Goal: Information Seeking & Learning: Learn about a topic

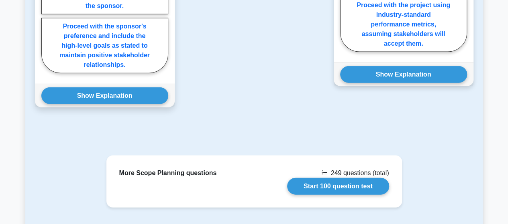
scroll to position [924, 0]
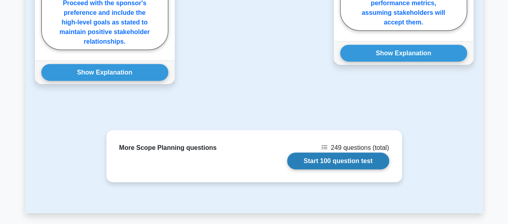
click at [332, 153] on link "Start 100 question test" at bounding box center [338, 161] width 102 height 17
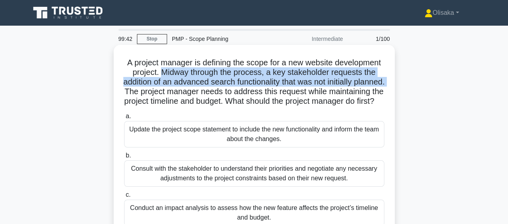
drag, startPoint x: 207, startPoint y: 71, endPoint x: 194, endPoint y: 92, distance: 24.3
click at [194, 92] on h5 "A project manager is defining the scope for a new website development project. …" at bounding box center [254, 82] width 262 height 49
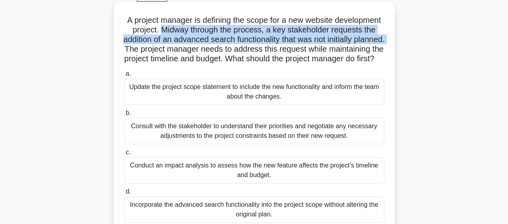
scroll to position [40, 0]
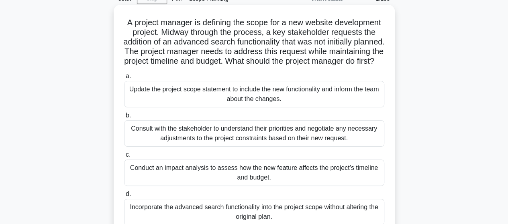
click at [238, 140] on div "Consult with the stakeholder to understand their priorities and negotiate any n…" at bounding box center [254, 133] width 260 height 27
click at [124, 118] on input "b. Consult with the stakeholder to understand their priorities and negotiate an…" at bounding box center [124, 115] width 0 height 5
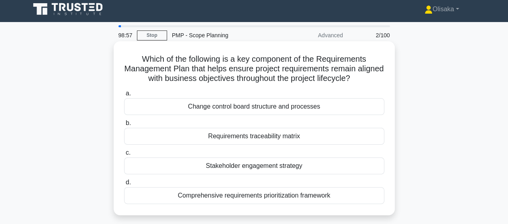
scroll to position [0, 0]
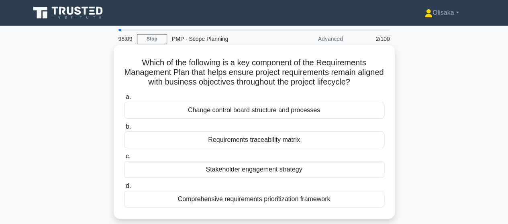
click at [225, 174] on div "Stakeholder engagement strategy" at bounding box center [254, 169] width 260 height 17
click at [124, 159] on input "c. Stakeholder engagement strategy" at bounding box center [124, 156] width 0 height 5
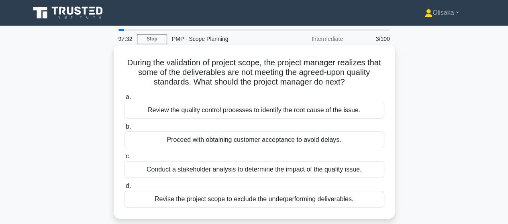
click at [217, 112] on div "Review the quality control processes to identify the root cause of the issue." at bounding box center [254, 110] width 260 height 17
click at [124, 100] on input "a. Review the quality control processes to identify the root cause of the issue." at bounding box center [124, 97] width 0 height 5
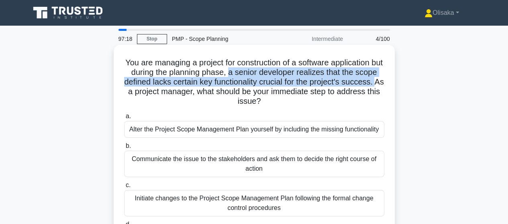
drag, startPoint x: 248, startPoint y: 73, endPoint x: 171, endPoint y: 97, distance: 79.8
click at [160, 90] on h5 "You are managing a project for construction of a software application but durin…" at bounding box center [254, 82] width 262 height 49
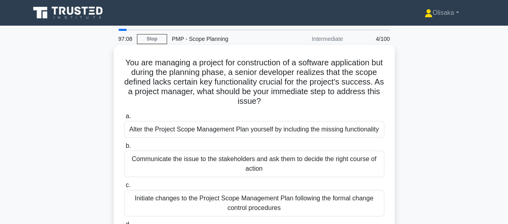
click at [253, 204] on div "Initiate changes to the Project Scope Management Plan following the formal chan…" at bounding box center [254, 203] width 260 height 27
click at [124, 188] on input "c. Initiate changes to the Project Scope Management Plan following the formal c…" at bounding box center [124, 185] width 0 height 5
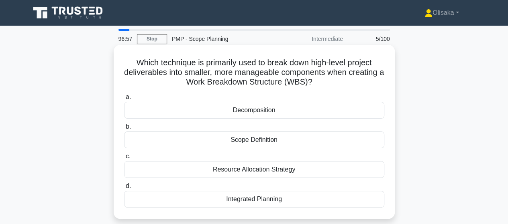
click at [258, 109] on div "Decomposition" at bounding box center [254, 110] width 260 height 17
click at [124, 100] on input "a. Decomposition" at bounding box center [124, 97] width 0 height 5
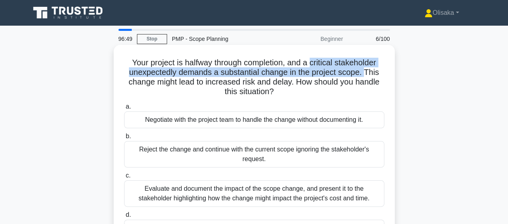
drag, startPoint x: 312, startPoint y: 63, endPoint x: 368, endPoint y: 73, distance: 56.6
click at [368, 73] on h5 "Your project is halfway through completion, and a critical stakeholder unexpect…" at bounding box center [254, 77] width 262 height 39
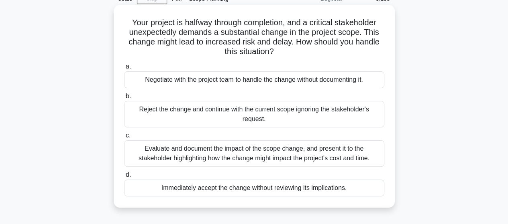
click at [209, 153] on div "Evaluate and document the impact of the scope change, and present it to the sta…" at bounding box center [254, 154] width 260 height 27
click at [124, 139] on input "c. Evaluate and document the impact of the scope change, and present it to the …" at bounding box center [124, 135] width 0 height 5
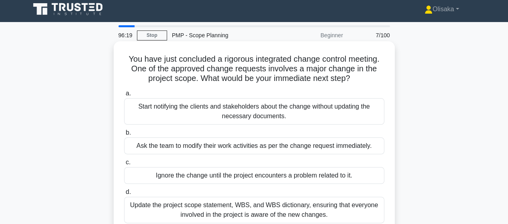
scroll to position [0, 0]
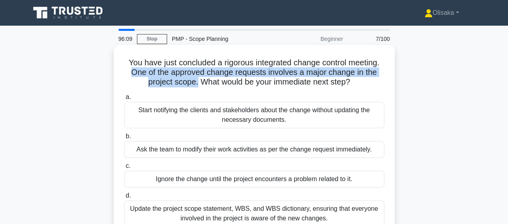
drag, startPoint x: 130, startPoint y: 73, endPoint x: 194, endPoint y: 84, distance: 65.2
click at [194, 84] on h5 "You have just concluded a rigorous integrated change control meeting. One of th…" at bounding box center [254, 73] width 262 height 30
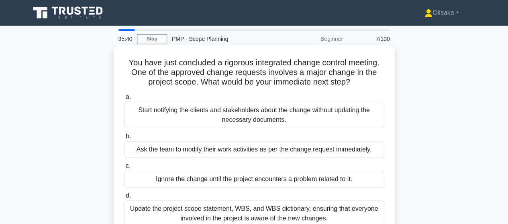
click at [271, 216] on div "Update the project scope statement, WBS, and WBS dictionary, ensuring that ever…" at bounding box center [254, 214] width 260 height 27
click at [124, 199] on input "d. Update the project scope statement, WBS, and WBS dictionary, ensuring that e…" at bounding box center [124, 196] width 0 height 5
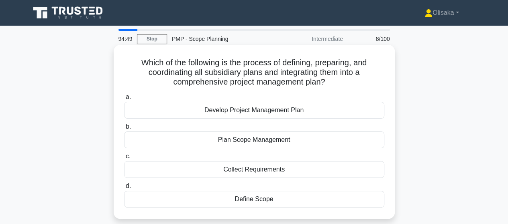
click at [239, 115] on div "Develop Project Management Plan" at bounding box center [254, 110] width 260 height 17
click at [124, 100] on input "a. Develop Project Management Plan" at bounding box center [124, 97] width 0 height 5
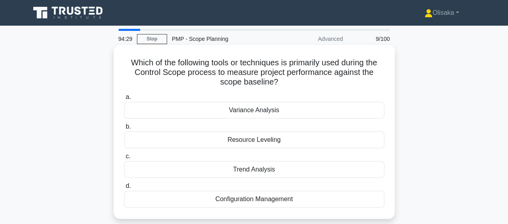
click at [261, 110] on div "Variance Analysis" at bounding box center [254, 110] width 260 height 17
click at [124, 100] on input "a. Variance Analysis" at bounding box center [124, 97] width 0 height 5
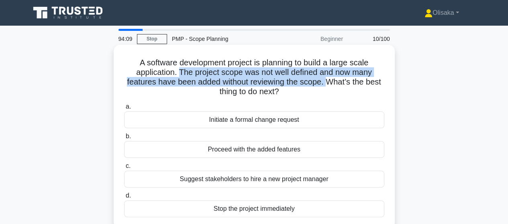
drag, startPoint x: 178, startPoint y: 73, endPoint x: 328, endPoint y: 81, distance: 149.9
click at [328, 81] on h5 "A software development project is planning to build a large scale application. …" at bounding box center [254, 77] width 262 height 39
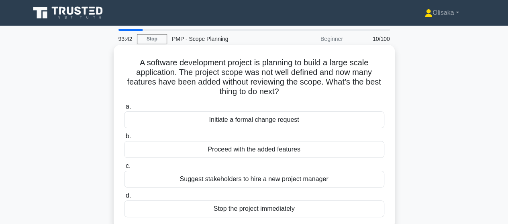
click at [257, 122] on div "Initiate a formal change request" at bounding box center [254, 120] width 260 height 17
click at [124, 110] on input "a. Initiate a formal change request" at bounding box center [124, 106] width 0 height 5
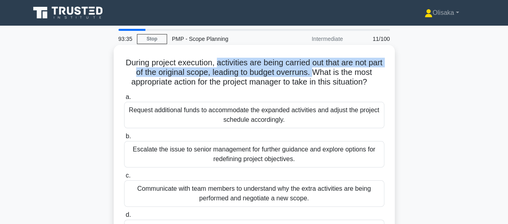
drag, startPoint x: 224, startPoint y: 62, endPoint x: 323, endPoint y: 73, distance: 99.7
click at [323, 73] on h5 "During project execution, activities are being carried out that are not part of…" at bounding box center [254, 73] width 262 height 30
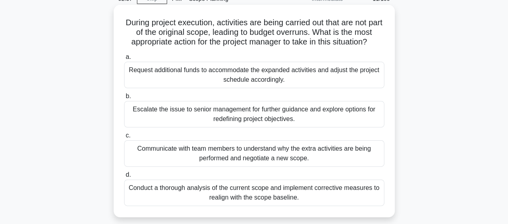
click at [243, 155] on div "Communicate with team members to understand why the extra activities are being …" at bounding box center [254, 154] width 260 height 27
click at [124, 139] on input "c. Communicate with team members to understand why the extra activities are bei…" at bounding box center [124, 135] width 0 height 5
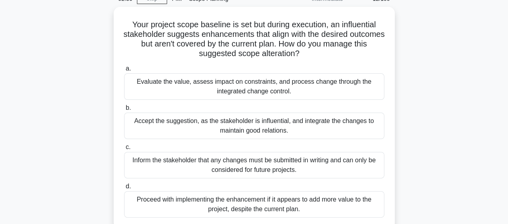
scroll to position [0, 0]
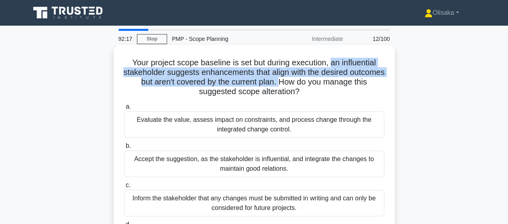
drag, startPoint x: 331, startPoint y: 60, endPoint x: 306, endPoint y: 83, distance: 34.1
click at [306, 83] on h5 "Your project scope baseline is set but during execution, an influential stakeho…" at bounding box center [254, 77] width 262 height 39
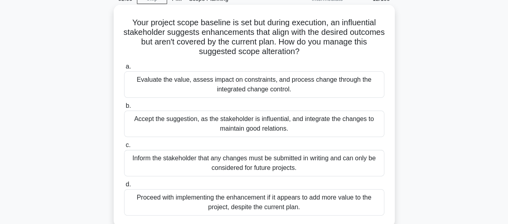
click at [255, 91] on div "Evaluate the value, assess impact on constraints, and process change through th…" at bounding box center [254, 84] width 260 height 27
click at [124, 69] on input "a. Evaluate the value, assess impact on constraints, and process change through…" at bounding box center [124, 66] width 0 height 5
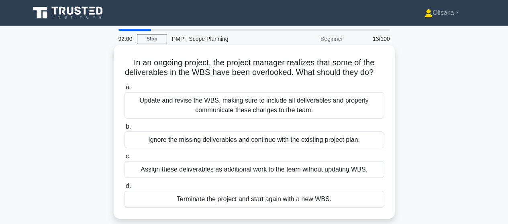
scroll to position [0, 0]
click at [243, 109] on div "Update and revise the WBS, making sure to include all deliverables and properly…" at bounding box center [254, 105] width 260 height 27
click at [124, 90] on input "a. Update and revise the WBS, making sure to include all deliverables and prope…" at bounding box center [124, 87] width 0 height 5
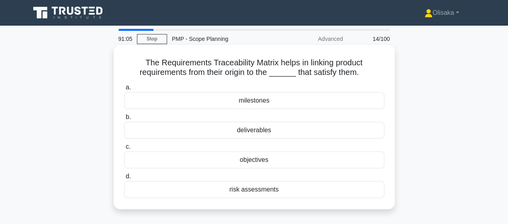
click at [254, 130] on div "deliverables" at bounding box center [254, 130] width 260 height 17
click at [124, 120] on input "b. deliverables" at bounding box center [124, 117] width 0 height 5
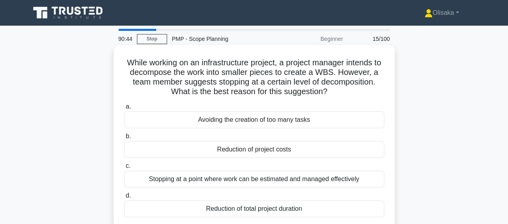
click at [272, 180] on div "Stopping at a point where work can be estimated and managed effectively" at bounding box center [254, 179] width 260 height 17
click at [124, 169] on input "c. Stopping at a point where work can be estimated and managed effectively" at bounding box center [124, 166] width 0 height 5
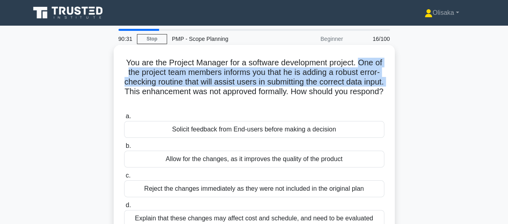
drag, startPoint x: 366, startPoint y: 64, endPoint x: 167, endPoint y: 90, distance: 200.5
click at [167, 90] on h5 "You are the Project Manager for a software development project. One of the proj…" at bounding box center [254, 82] width 262 height 49
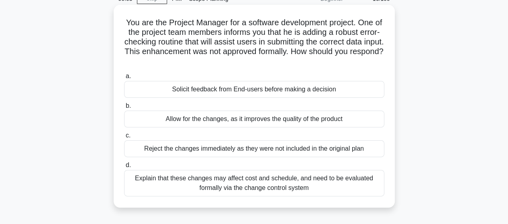
click at [227, 189] on div "Explain that these changes may affect cost and schedule, and need to be evaluat…" at bounding box center [254, 183] width 260 height 27
click at [124, 168] on input "d. Explain that these changes may affect cost and schedule, and need to be eval…" at bounding box center [124, 165] width 0 height 5
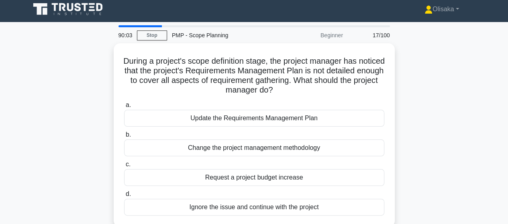
scroll to position [0, 0]
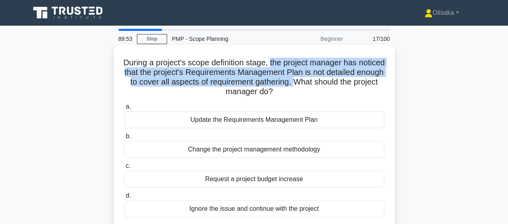
drag, startPoint x: 284, startPoint y: 63, endPoint x: 358, endPoint y: 83, distance: 76.5
click at [358, 83] on h5 "During a project's scope definition stage, the project manager has noticed that…" at bounding box center [254, 77] width 262 height 39
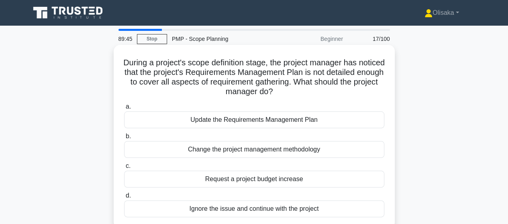
click at [292, 123] on div "Update the Requirements Management Plan" at bounding box center [254, 120] width 260 height 17
click at [124, 110] on input "a. Update the Requirements Management Plan" at bounding box center [124, 106] width 0 height 5
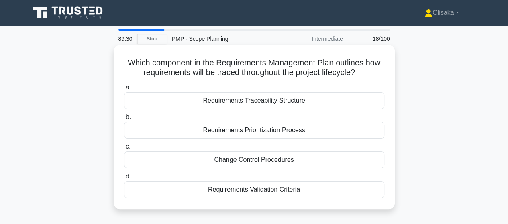
click at [255, 102] on div "Requirements Traceability Structure" at bounding box center [254, 100] width 260 height 17
click at [124, 90] on input "a. Requirements Traceability Structure" at bounding box center [124, 87] width 0 height 5
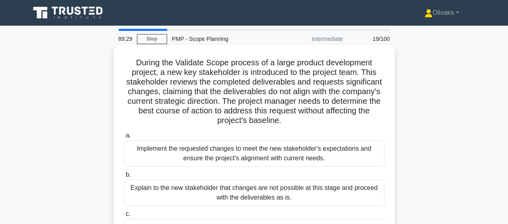
scroll to position [40, 0]
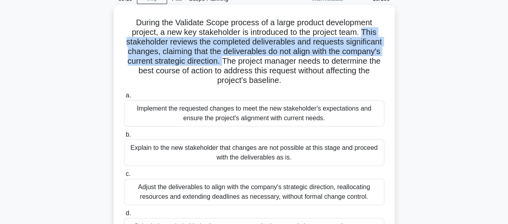
drag, startPoint x: 366, startPoint y: 32, endPoint x: 220, endPoint y: 60, distance: 148.4
click at [220, 60] on h5 "During the Validate Scope process of a large product development project, a new…" at bounding box center [254, 52] width 262 height 68
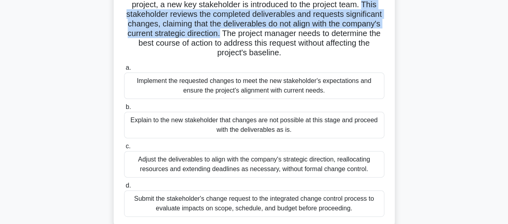
scroll to position [80, 0]
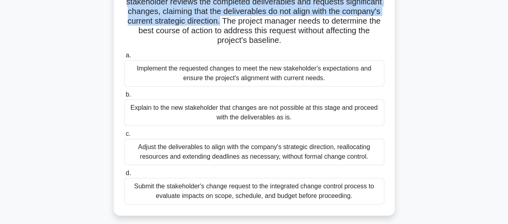
click at [186, 195] on div "Submit the stakeholder's change request to the integrated change control proces…" at bounding box center [254, 191] width 260 height 27
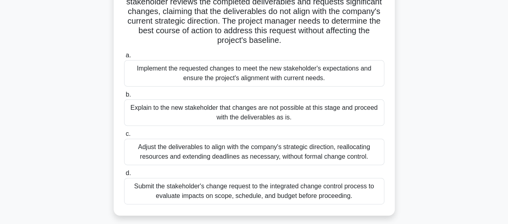
click at [168, 188] on div "Submit the stakeholder's change request to the integrated change control proces…" at bounding box center [254, 191] width 260 height 27
click at [124, 176] on input "d. Submit the stakeholder's change request to the integrated change control pro…" at bounding box center [124, 173] width 0 height 5
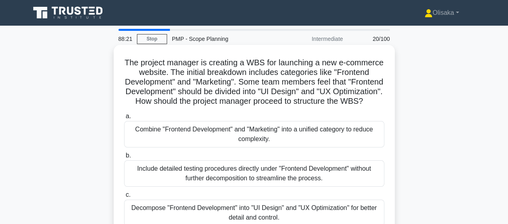
scroll to position [40, 0]
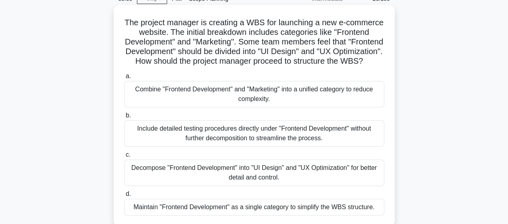
click at [250, 184] on div "Decompose "Frontend Development" into "UI Design" and "UX Optimization" for bet…" at bounding box center [254, 173] width 260 height 27
click at [124, 158] on input "c. Decompose "Frontend Development" into "UI Design" and "UX Optimization" for …" at bounding box center [124, 155] width 0 height 5
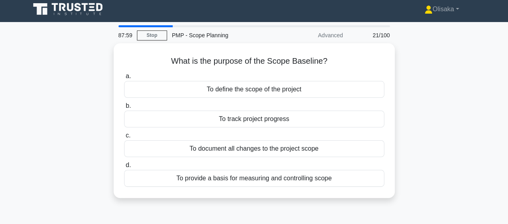
scroll to position [0, 0]
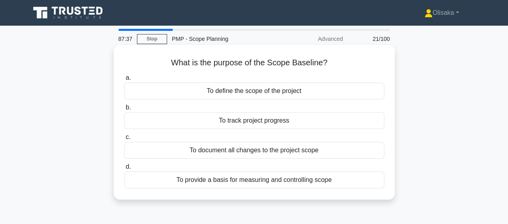
click at [276, 181] on div "To provide a basis for measuring and controlling scope" at bounding box center [254, 180] width 260 height 17
click at [124, 170] on input "d. To provide a basis for measuring and controlling scope" at bounding box center [124, 167] width 0 height 5
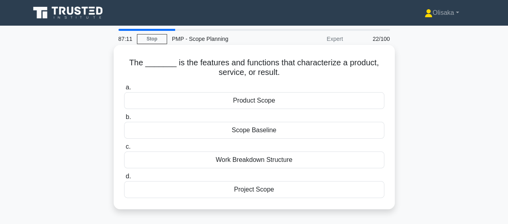
click at [272, 102] on div "Product Scope" at bounding box center [254, 100] width 260 height 17
click at [124, 90] on input "a. Product Scope" at bounding box center [124, 87] width 0 height 5
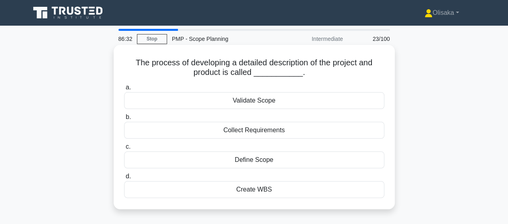
click at [249, 158] on div "Define Scope" at bounding box center [254, 160] width 260 height 17
click at [124, 150] on input "c. Define Scope" at bounding box center [124, 147] width 0 height 5
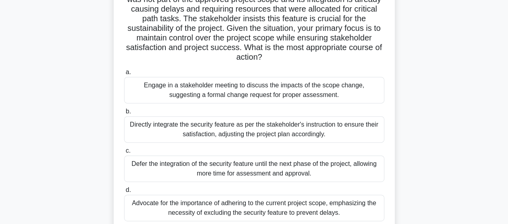
scroll to position [80, 0]
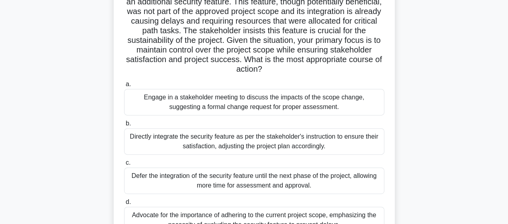
click at [243, 102] on div "Engage in a stakeholder meeting to discuss the impacts of the scope change, sug…" at bounding box center [254, 102] width 260 height 27
click at [124, 87] on input "a. Engage in a stakeholder meeting to discuss the impacts of the scope change, …" at bounding box center [124, 84] width 0 height 5
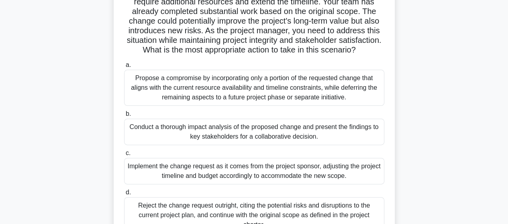
click at [233, 145] on div "Conduct a thorough impact analysis of the proposed change and present the findi…" at bounding box center [254, 132] width 260 height 27
click at [124, 117] on input "b. Conduct a thorough impact analysis of the proposed change and present the fi…" at bounding box center [124, 114] width 0 height 5
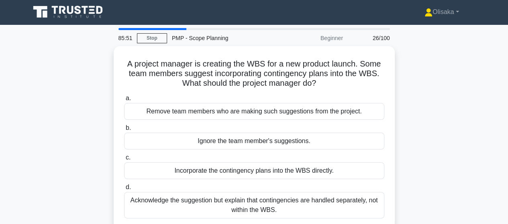
scroll to position [0, 0]
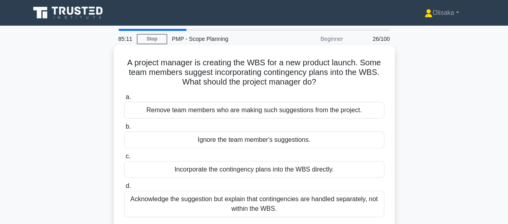
click at [238, 205] on div "Acknowledge the suggestion but explain that contingencies are handled separatel…" at bounding box center [254, 204] width 260 height 27
click at [124, 189] on input "d. Acknowledge the suggestion but explain that contingencies are handled separa…" at bounding box center [124, 186] width 0 height 5
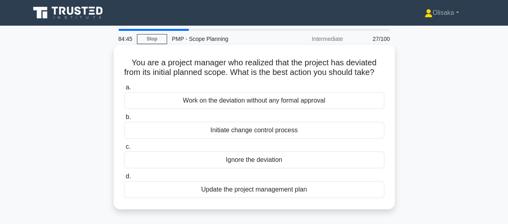
click at [237, 139] on div "Initiate change control process" at bounding box center [254, 130] width 260 height 17
click at [124, 120] on input "b. Initiate change control process" at bounding box center [124, 117] width 0 height 5
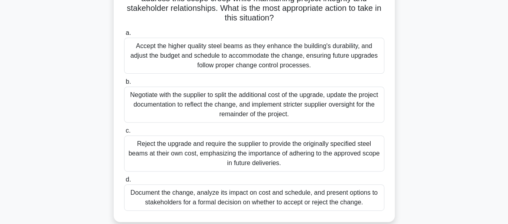
scroll to position [120, 0]
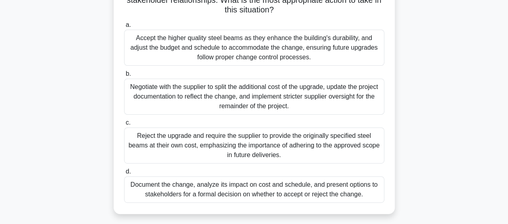
click at [234, 193] on div "Document the change, analyze its impact on cost and schedule, and present optio…" at bounding box center [254, 190] width 260 height 27
click at [124, 175] on input "d. Document the change, analyze its impact on cost and schedule, and present op…" at bounding box center [124, 171] width 0 height 5
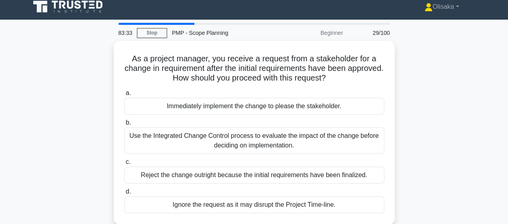
scroll to position [0, 0]
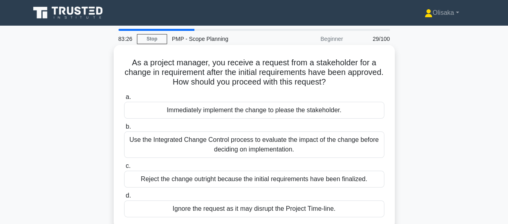
click at [241, 148] on div "Use the Integrated Change Control process to evaluate the impact of the change …" at bounding box center [254, 145] width 260 height 27
click at [124, 130] on input "b. Use the Integrated Change Control process to evaluate the impact of the chan…" at bounding box center [124, 126] width 0 height 5
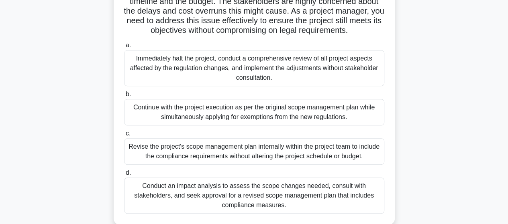
scroll to position [161, 0]
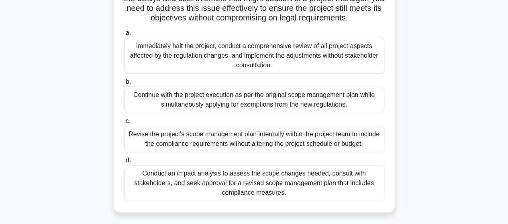
click at [243, 194] on div "Conduct an impact analysis to assess the scope changes needed, consult with sta…" at bounding box center [254, 183] width 260 height 36
click at [124, 163] on input "d. Conduct an impact analysis to assess the scope changes needed, consult with …" at bounding box center [124, 160] width 0 height 5
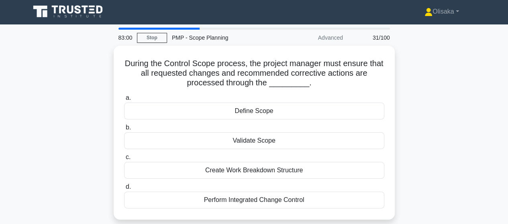
scroll to position [0, 0]
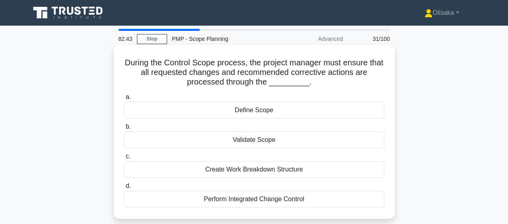
click at [240, 198] on div "Perform Integrated Change Control" at bounding box center [254, 199] width 260 height 17
click at [124, 189] on input "d. Perform Integrated Change Control" at bounding box center [124, 186] width 0 height 5
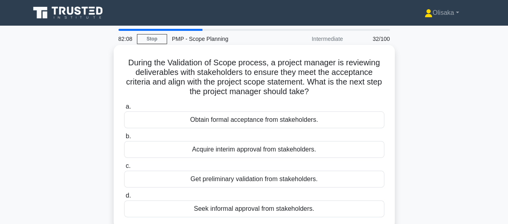
click at [233, 119] on div "Obtain formal acceptance from stakeholders." at bounding box center [254, 120] width 260 height 17
click at [124, 110] on input "a. Obtain formal acceptance from stakeholders." at bounding box center [124, 106] width 0 height 5
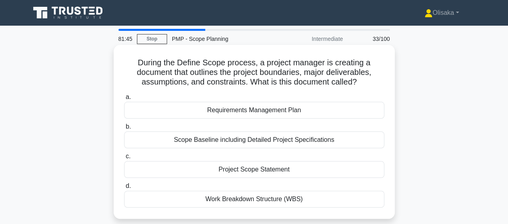
click at [248, 173] on div "Project Scope Statement" at bounding box center [254, 169] width 260 height 17
click at [124, 159] on input "c. Project Scope Statement" at bounding box center [124, 156] width 0 height 5
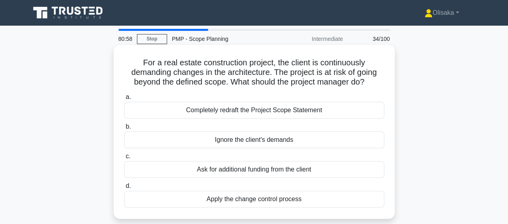
click at [255, 199] on div "Apply the change control process" at bounding box center [254, 199] width 260 height 17
click at [124, 189] on input "d. Apply the change control process" at bounding box center [124, 186] width 0 height 5
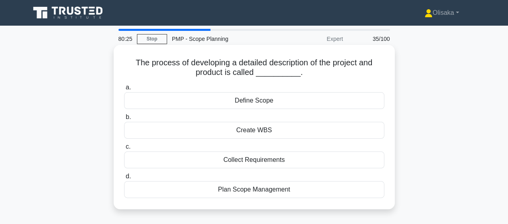
click at [237, 190] on div "Plan Scope Management" at bounding box center [254, 189] width 260 height 17
click at [124, 179] on input "d. Plan Scope Management" at bounding box center [124, 176] width 0 height 5
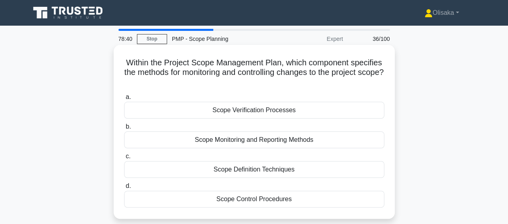
click at [259, 203] on div "Scope Control Procedures" at bounding box center [254, 199] width 260 height 17
click at [124, 189] on input "d. Scope Control Procedures" at bounding box center [124, 186] width 0 height 5
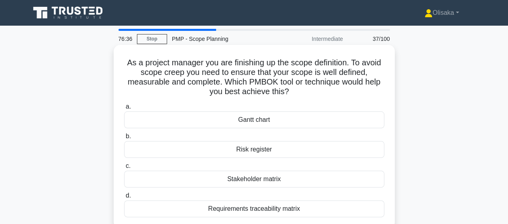
click at [259, 122] on div "Gantt chart" at bounding box center [254, 120] width 260 height 17
click at [124, 110] on input "a. Gantt chart" at bounding box center [124, 106] width 0 height 5
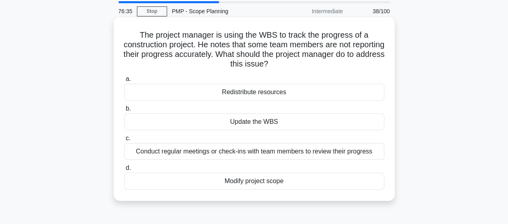
scroll to position [40, 0]
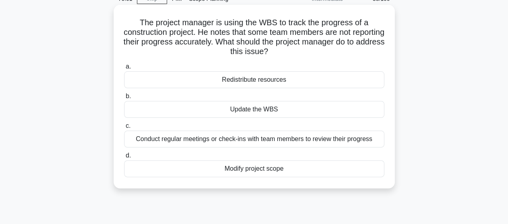
click at [255, 135] on div "Conduct regular meetings or check-ins with team members to review their progress" at bounding box center [254, 139] width 260 height 17
click at [124, 129] on input "c. Conduct regular meetings or check-ins with team members to review their prog…" at bounding box center [124, 126] width 0 height 5
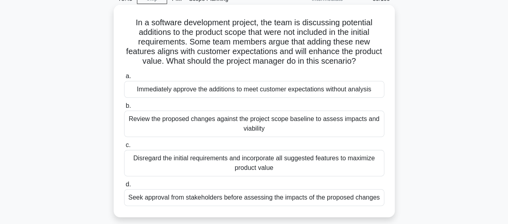
click at [268, 128] on div "Review the proposed changes against the project scope baseline to assess impact…" at bounding box center [254, 124] width 260 height 27
click at [124, 109] on input "b. Review the proposed changes against the project scope baseline to assess imp…" at bounding box center [124, 106] width 0 height 5
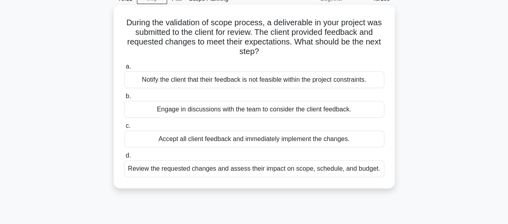
click at [251, 173] on div "Review the requested changes and assess their impact on scope, schedule, and bu…" at bounding box center [254, 169] width 260 height 17
click at [124, 159] on input "d. Review the requested changes and assess their impact on scope, schedule, and…" at bounding box center [124, 155] width 0 height 5
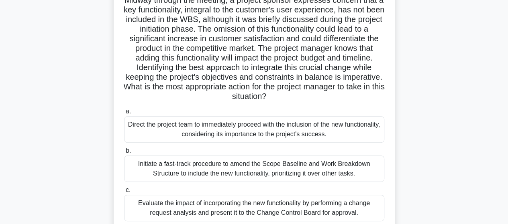
scroll to position [161, 0]
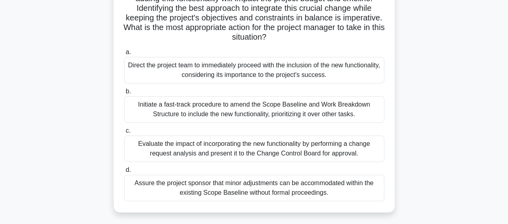
click at [243, 147] on div "Evaluate the impact of incorporating the new functionality by performing a chan…" at bounding box center [254, 149] width 260 height 27
click at [124, 134] on input "c. Evaluate the impact of incorporating the new functionality by performing a c…" at bounding box center [124, 130] width 0 height 5
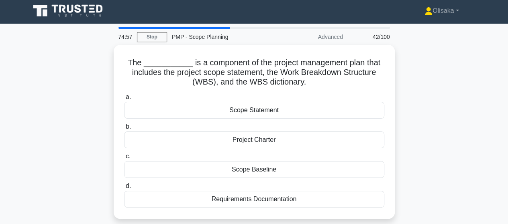
scroll to position [0, 0]
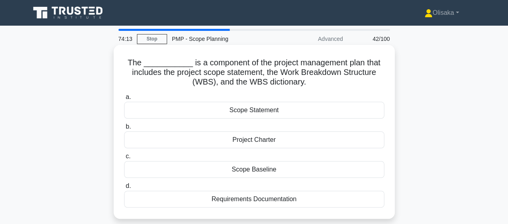
click at [253, 109] on div "Scope Statement" at bounding box center [254, 110] width 260 height 17
click at [124, 100] on input "a. Scope Statement" at bounding box center [124, 97] width 0 height 5
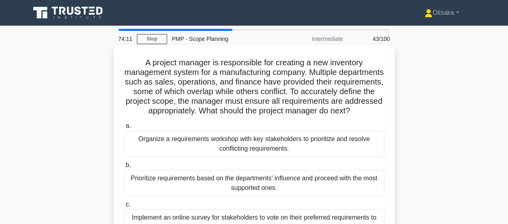
scroll to position [40, 0]
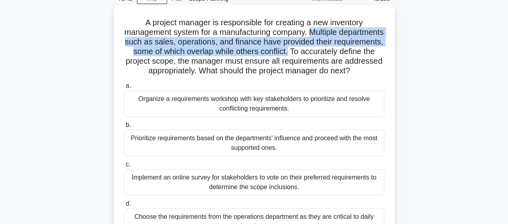
drag, startPoint x: 333, startPoint y: 32, endPoint x: 355, endPoint y: 49, distance: 27.7
click at [355, 49] on h5 "A project manager is responsible for creating a new inventory management system…" at bounding box center [254, 47] width 262 height 59
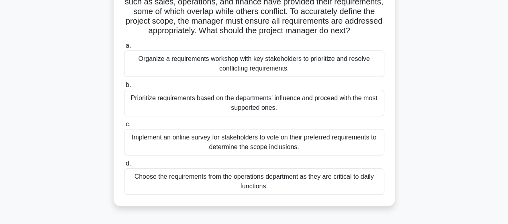
click at [249, 74] on div "Organize a requirements workshop with key stakeholders to prioritize and resolv…" at bounding box center [254, 64] width 260 height 27
click at [124, 49] on input "a. Organize a requirements workshop with key stakeholders to prioritize and res…" at bounding box center [124, 45] width 0 height 5
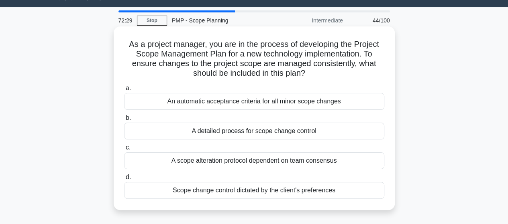
scroll to position [0, 0]
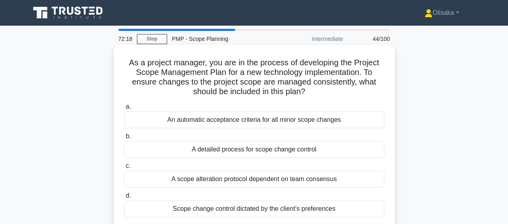
drag, startPoint x: 367, startPoint y: 72, endPoint x: 309, endPoint y: 91, distance: 60.8
click at [309, 91] on h5 "As a project manager, you are in the process of developing the Project Scope Ma…" at bounding box center [254, 77] width 262 height 39
click at [267, 153] on div "A detailed process for scope change control" at bounding box center [254, 149] width 260 height 17
click at [124, 139] on input "b. A detailed process for scope change control" at bounding box center [124, 136] width 0 height 5
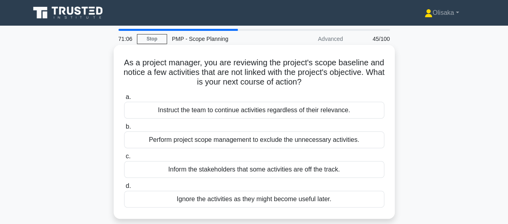
click at [238, 143] on div "Perform project scope management to exclude the unnecessary activities." at bounding box center [254, 140] width 260 height 17
click at [124, 130] on input "b. Perform project scope management to exclude the unnecessary activities." at bounding box center [124, 126] width 0 height 5
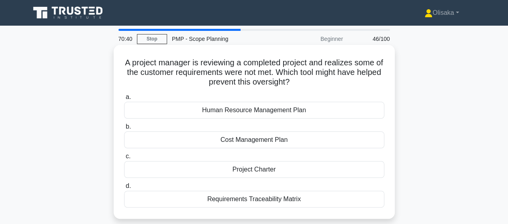
click at [276, 201] on div "Requirements Traceability Matrix" at bounding box center [254, 199] width 260 height 17
click at [124, 189] on input "d. Requirements Traceability Matrix" at bounding box center [124, 186] width 0 height 5
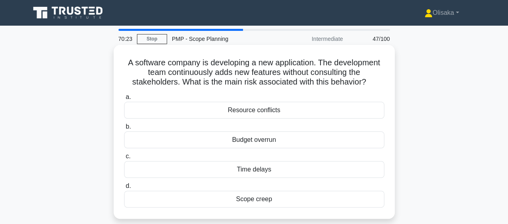
click at [251, 199] on div "Scope creep" at bounding box center [254, 199] width 260 height 17
click at [124, 189] on input "d. Scope creep" at bounding box center [124, 186] width 0 height 5
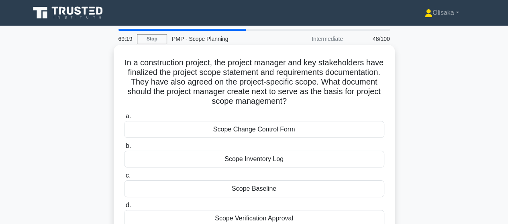
click at [254, 189] on div "Scope Baseline" at bounding box center [254, 189] width 260 height 17
click at [124, 179] on input "c. Scope Baseline" at bounding box center [124, 175] width 0 height 5
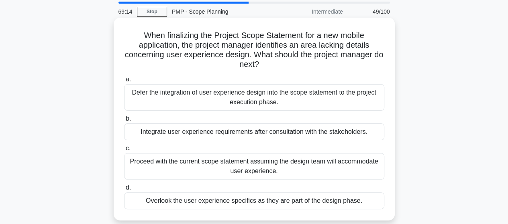
scroll to position [40, 0]
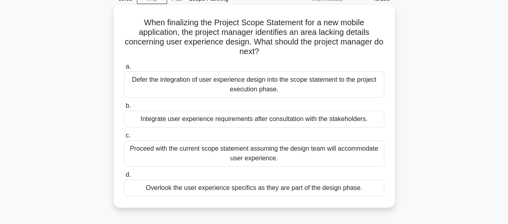
click at [249, 120] on div "Integrate user experience requirements after consultation with the stakeholders." at bounding box center [254, 119] width 260 height 17
click at [124, 109] on input "b. Integrate user experience requirements after consultation with the stakehold…" at bounding box center [124, 106] width 0 height 5
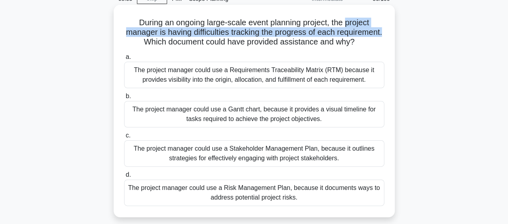
drag, startPoint x: 347, startPoint y: 24, endPoint x: 180, endPoint y: 43, distance: 168.1
click at [180, 43] on h5 "During an ongoing large-scale event planning project, the project manager is ha…" at bounding box center [254, 33] width 262 height 30
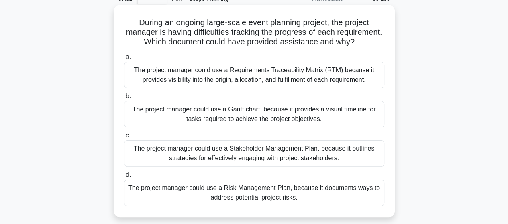
click at [272, 128] on div "The project manager could use a Gantt chart, because it provides a visual timel…" at bounding box center [254, 114] width 260 height 27
click at [124, 99] on input "b. The project manager could use a Gantt chart, because it provides a visual ti…" at bounding box center [124, 96] width 0 height 5
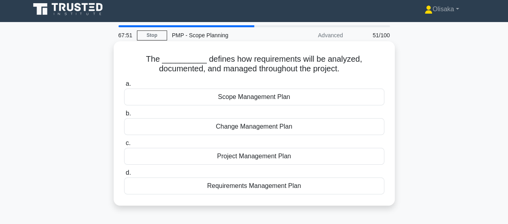
scroll to position [0, 0]
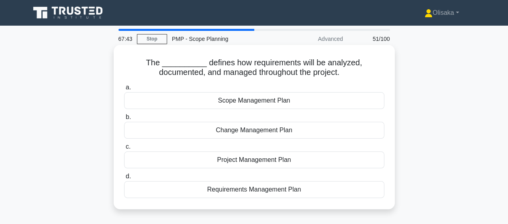
click at [256, 194] on div "Requirements Management Plan" at bounding box center [254, 189] width 260 height 17
click at [124, 179] on input "d. Requirements Management Plan" at bounding box center [124, 176] width 0 height 5
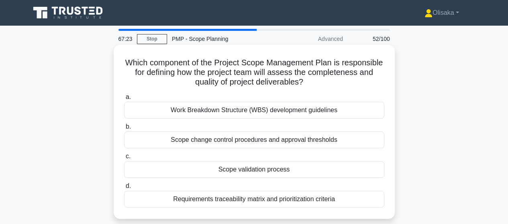
click at [267, 172] on div "Scope validation process" at bounding box center [254, 169] width 260 height 17
click at [124, 159] on input "c. Scope validation process" at bounding box center [124, 156] width 0 height 5
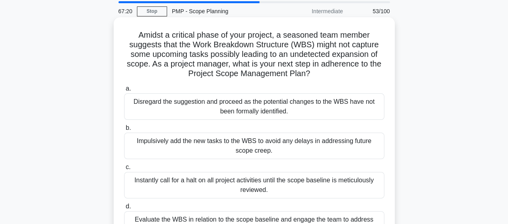
scroll to position [40, 0]
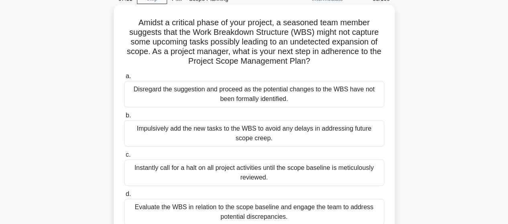
click at [277, 214] on div "Evaluate the WBS in relation to the scope baseline and engage the team to addre…" at bounding box center [254, 212] width 260 height 27
click at [124, 197] on input "d. Evaluate the WBS in relation to the scope baseline and engage the team to ad…" at bounding box center [124, 194] width 0 height 5
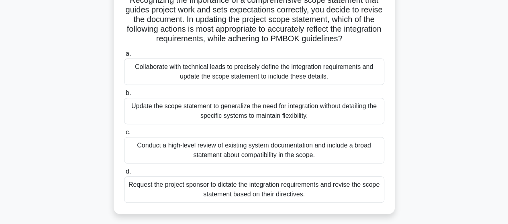
scroll to position [80, 0]
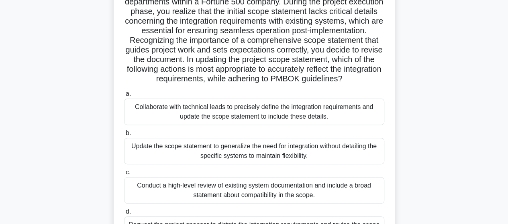
click at [282, 123] on div "Collaborate with technical leads to precisely define the integration requiremen…" at bounding box center [254, 112] width 260 height 27
click at [124, 97] on input "a. Collaborate with technical leads to precisely define the integration require…" at bounding box center [124, 94] width 0 height 5
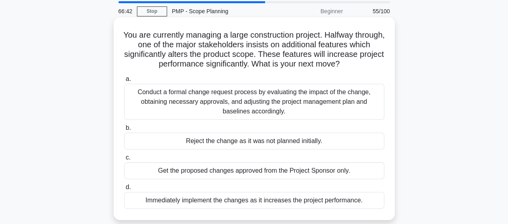
scroll to position [40, 0]
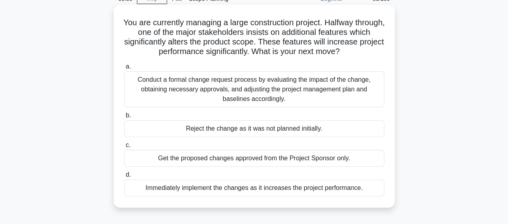
click at [241, 92] on div "Conduct a formal change request process by evaluating the impact of the change,…" at bounding box center [254, 89] width 260 height 36
click at [124, 69] on input "a. Conduct a formal change request process by evaluating the impact of the chan…" at bounding box center [124, 66] width 0 height 5
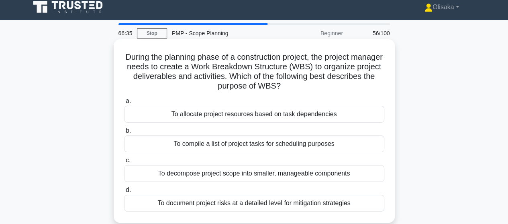
scroll to position [0, 0]
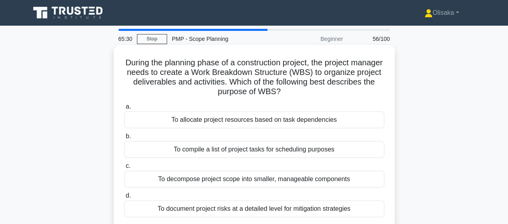
click at [245, 181] on div "To decompose project scope into smaller, manageable components" at bounding box center [254, 179] width 260 height 17
click at [124, 169] on input "c. To decompose project scope into smaller, manageable components" at bounding box center [124, 166] width 0 height 5
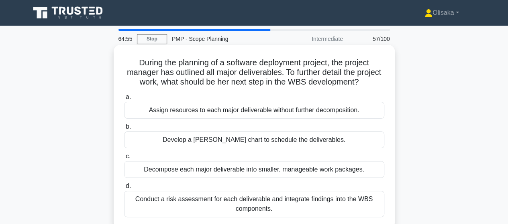
click at [243, 178] on div "Decompose each major deliverable into smaller, manageable work packages." at bounding box center [254, 169] width 260 height 17
click at [124, 159] on input "c. Decompose each major deliverable into smaller, manageable work packages." at bounding box center [124, 156] width 0 height 5
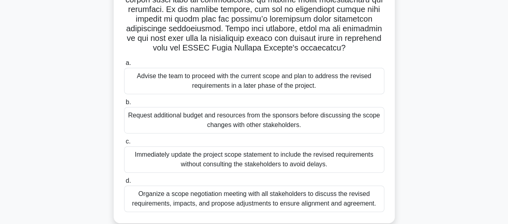
scroll to position [201, 0]
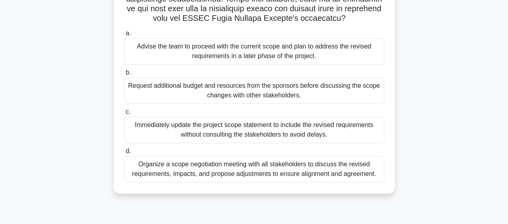
click at [243, 182] on div "Organize a scope negotiation meeting with all stakeholders to discuss the revis…" at bounding box center [254, 169] width 260 height 27
click at [124, 154] on input "d. Organize a scope negotiation meeting with all stakeholders to discuss the re…" at bounding box center [124, 151] width 0 height 5
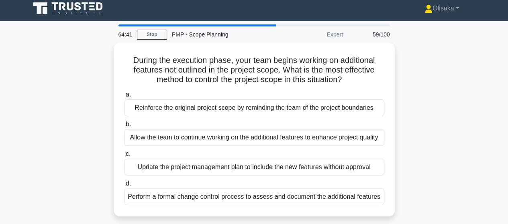
scroll to position [0, 0]
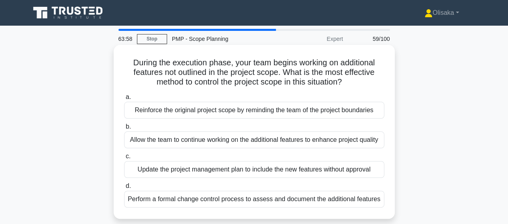
click at [241, 201] on div "Perform a formal change control process to assess and document the additional f…" at bounding box center [254, 199] width 260 height 17
click at [124, 189] on input "d. Perform a formal change control process to assess and document the additiona…" at bounding box center [124, 186] width 0 height 5
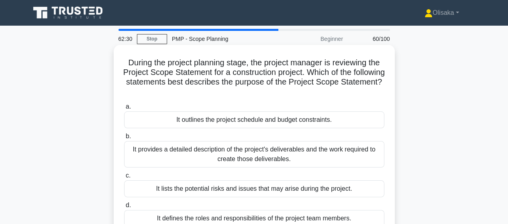
click at [237, 114] on div "It outlines the project schedule and budget constraints." at bounding box center [254, 120] width 260 height 17
click at [124, 110] on input "a. It outlines the project schedule and budget constraints." at bounding box center [124, 106] width 0 height 5
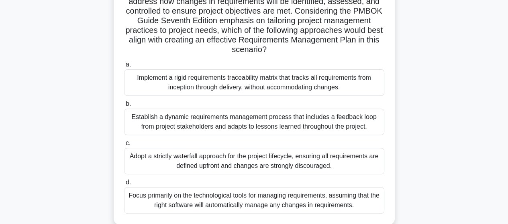
scroll to position [120, 0]
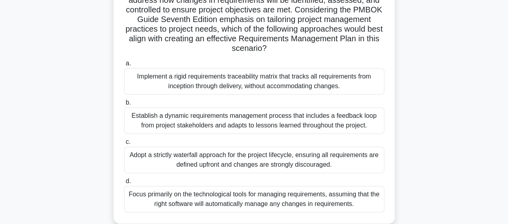
click at [254, 127] on div "Establish a dynamic requirements management process that includes a feedback lo…" at bounding box center [254, 121] width 260 height 27
click at [124, 106] on input "b. Establish a dynamic requirements management process that includes a feedback…" at bounding box center [124, 102] width 0 height 5
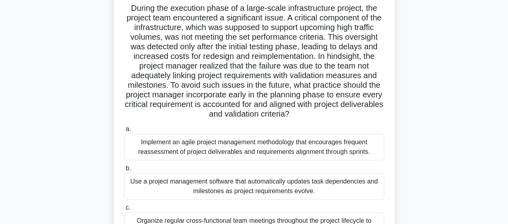
scroll to position [40, 0]
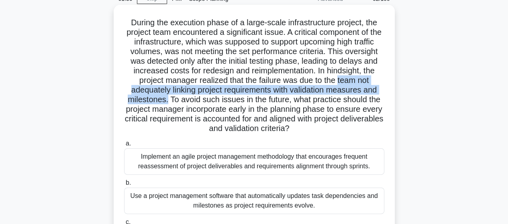
drag, startPoint x: 136, startPoint y: 91, endPoint x: 227, endPoint y: 103, distance: 92.3
click at [227, 103] on h5 "During the execution phase of a large-scale infrastructure project, the project…" at bounding box center [254, 76] width 262 height 116
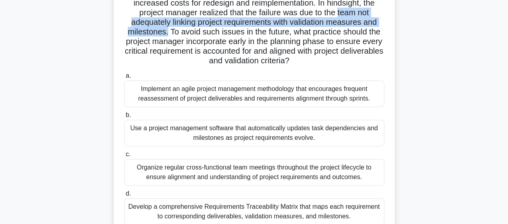
scroll to position [161, 0]
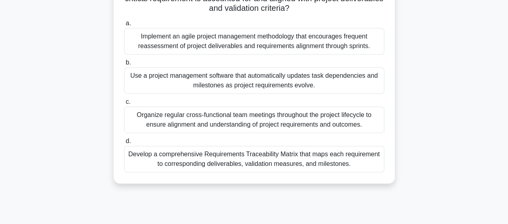
click at [276, 126] on div "Organize regular cross-functional team meetings throughout the project lifecycl…" at bounding box center [254, 120] width 260 height 27
click at [124, 105] on input "c. Organize regular cross-functional team meetings throughout the project lifec…" at bounding box center [124, 102] width 0 height 5
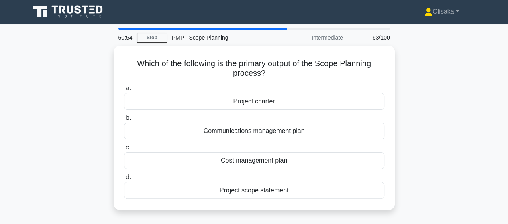
scroll to position [0, 0]
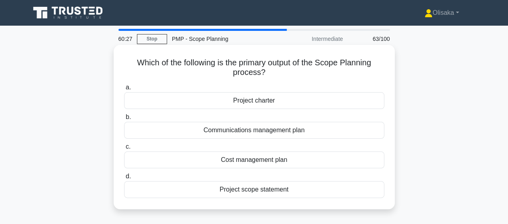
click at [249, 192] on div "Project scope statement" at bounding box center [254, 189] width 260 height 17
click at [124, 179] on input "d. Project scope statement" at bounding box center [124, 176] width 0 height 5
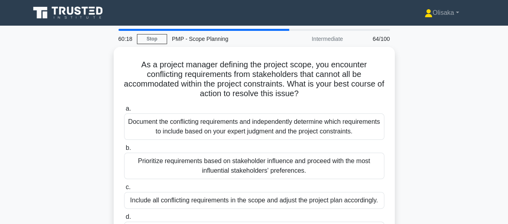
scroll to position [40, 0]
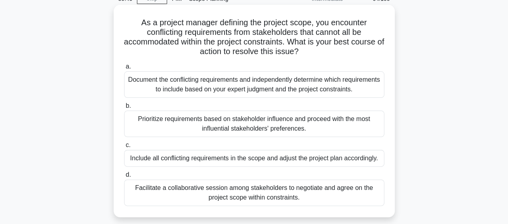
click at [219, 191] on div "Facilitate a collaborative session among stakeholders to negotiate and agree on…" at bounding box center [254, 193] width 260 height 27
click at [124, 178] on input "d. Facilitate a collaborative session among stakeholders to negotiate and agree…" at bounding box center [124, 175] width 0 height 5
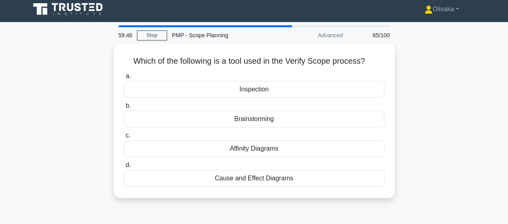
scroll to position [0, 0]
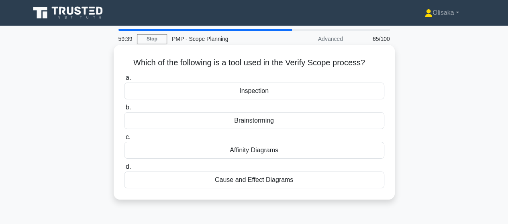
click at [250, 94] on div "Inspection" at bounding box center [254, 91] width 260 height 17
click at [124, 81] on input "a. Inspection" at bounding box center [124, 77] width 0 height 5
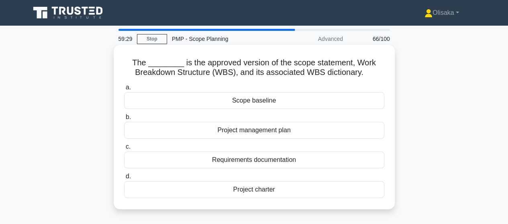
click at [255, 104] on div "Scope baseline" at bounding box center [254, 100] width 260 height 17
click at [124, 90] on input "a. Scope baseline" at bounding box center [124, 87] width 0 height 5
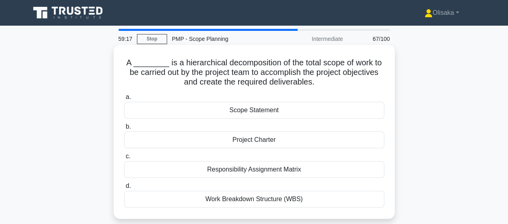
click at [251, 202] on div "Work Breakdown Structure (WBS)" at bounding box center [254, 199] width 260 height 17
click at [124, 189] on input "d. Work Breakdown Structure (WBS)" at bounding box center [124, 186] width 0 height 5
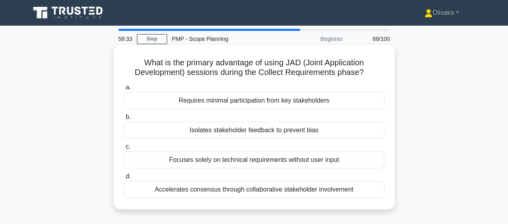
click at [271, 193] on div "Accelerates consensus through collaborative stakeholder involvement" at bounding box center [254, 189] width 260 height 17
click at [124, 179] on input "d. Accelerates consensus through collaborative stakeholder involvement" at bounding box center [124, 176] width 0 height 5
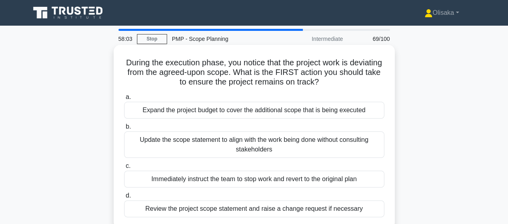
click at [232, 212] on div "Review the project scope statement and raise a change request if necessary" at bounding box center [254, 209] width 260 height 17
click at [124, 199] on input "d. Review the project scope statement and raise a change request if necessary" at bounding box center [124, 196] width 0 height 5
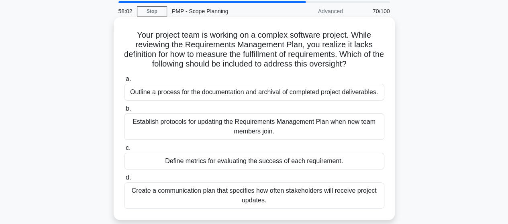
scroll to position [40, 0]
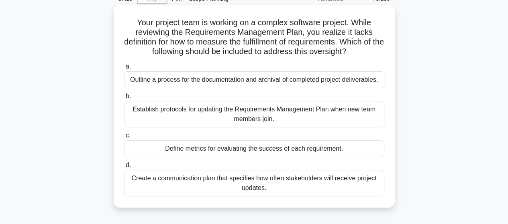
click at [235, 146] on div "Define metrics for evaluating the success of each requirement." at bounding box center [254, 149] width 260 height 17
click at [124, 139] on input "c. Define metrics for evaluating the success of each requirement." at bounding box center [124, 135] width 0 height 5
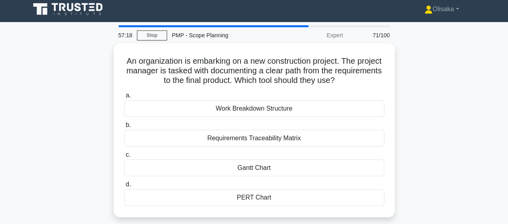
scroll to position [0, 0]
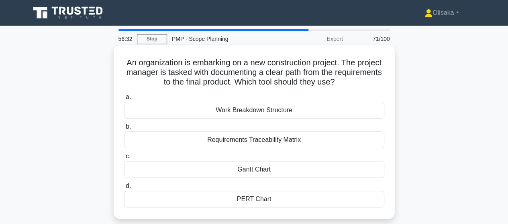
click at [245, 171] on div "Gantt Chart" at bounding box center [254, 169] width 260 height 17
click at [124, 159] on input "c. Gantt Chart" at bounding box center [124, 156] width 0 height 5
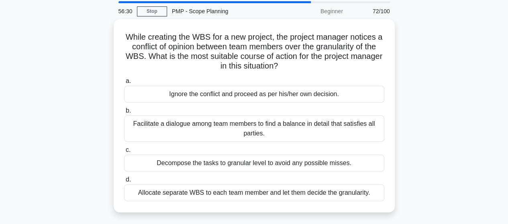
scroll to position [40, 0]
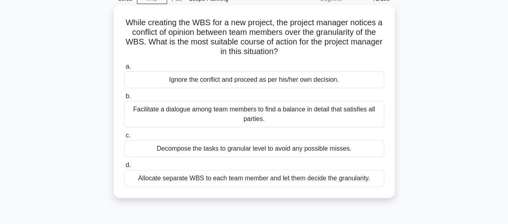
click at [234, 122] on div "Facilitate a dialogue among team members to find a balance in detail that satis…" at bounding box center [254, 114] width 260 height 27
click at [124, 99] on input "b. Facilitate a dialogue among team members to find a balance in detail that sa…" at bounding box center [124, 96] width 0 height 5
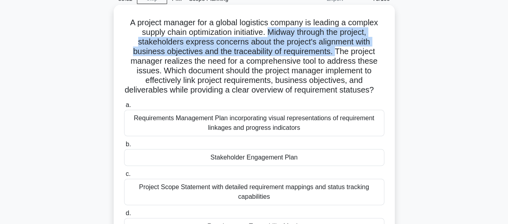
drag, startPoint x: 269, startPoint y: 33, endPoint x: 336, endPoint y: 50, distance: 68.8
click at [336, 50] on h5 "A project manager for a global logistics company is leading a complex supply ch…" at bounding box center [254, 57] width 262 height 78
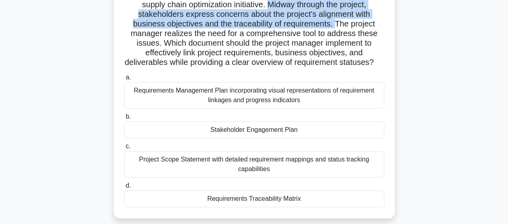
scroll to position [80, 0]
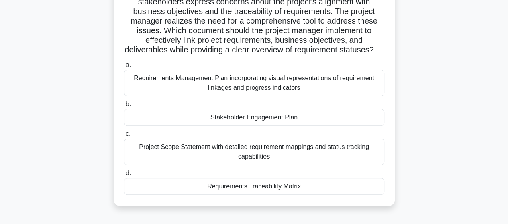
click at [273, 96] on div "Requirements Management Plan incorporating visual representations of requiremen…" at bounding box center [254, 83] width 260 height 27
click at [124, 68] on input "a. Requirements Management Plan incorporating visual representations of require…" at bounding box center [124, 65] width 0 height 5
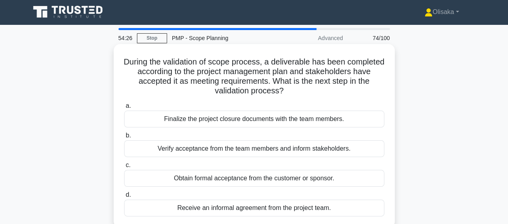
scroll to position [0, 0]
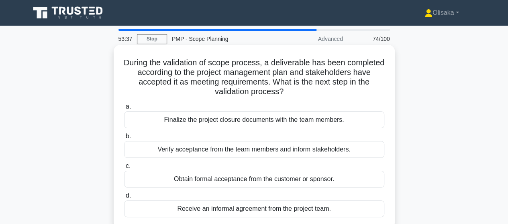
click at [279, 182] on div "Obtain formal acceptance from the customer or sponsor." at bounding box center [254, 179] width 260 height 17
click at [124, 169] on input "c. Obtain formal acceptance from the customer or sponsor." at bounding box center [124, 166] width 0 height 5
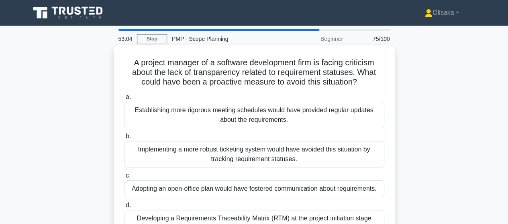
scroll to position [40, 0]
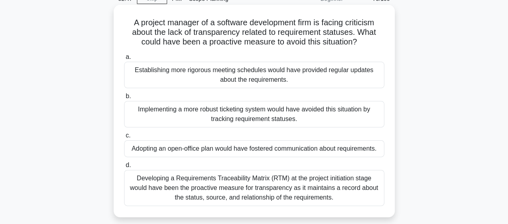
click at [261, 188] on div "Developing a Requirements Traceability Matrix (RTM) at the project initiation s…" at bounding box center [254, 188] width 260 height 36
click at [124, 168] on input "d. Developing a Requirements Traceability Matrix (RTM) at the project initiatio…" at bounding box center [124, 165] width 0 height 5
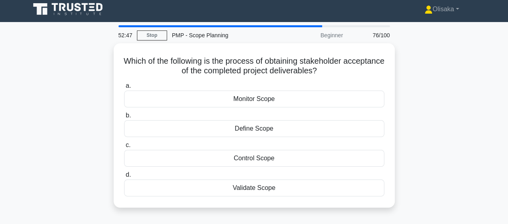
scroll to position [0, 0]
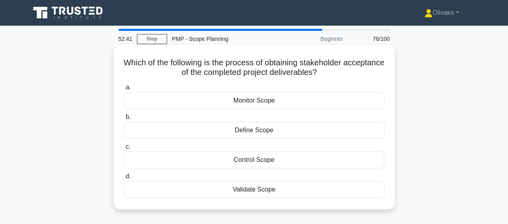
click at [255, 191] on div "Validate Scope" at bounding box center [254, 189] width 260 height 17
click at [124, 179] on input "d. Validate Scope" at bounding box center [124, 176] width 0 height 5
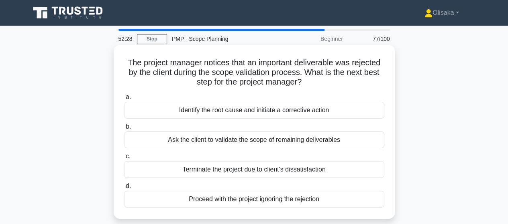
click at [258, 112] on div "Identify the root cause and initiate a corrective action" at bounding box center [254, 110] width 260 height 17
click at [124, 100] on input "a. Identify the root cause and initiate a corrective action" at bounding box center [124, 97] width 0 height 5
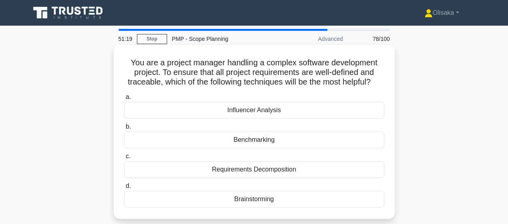
click at [242, 178] on div "Requirements Decomposition" at bounding box center [254, 169] width 260 height 17
click at [124, 159] on input "c. Requirements Decomposition" at bounding box center [124, 156] width 0 height 5
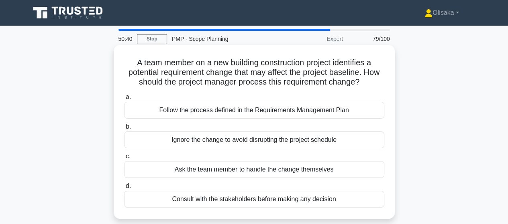
click at [256, 113] on div "Follow the process defined in the Requirements Management Plan" at bounding box center [254, 110] width 260 height 17
click at [124, 100] on input "a. Follow the process defined in the Requirements Management Plan" at bounding box center [124, 97] width 0 height 5
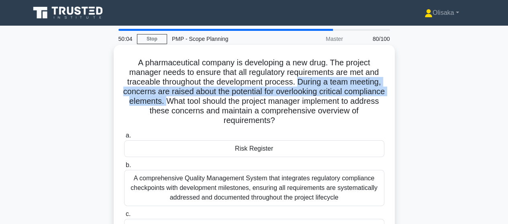
drag, startPoint x: 315, startPoint y: 82, endPoint x: 226, endPoint y: 102, distance: 90.7
click at [226, 102] on h5 "A pharmaceutical company is developing a new drug. The project manager needs to…" at bounding box center [254, 92] width 262 height 68
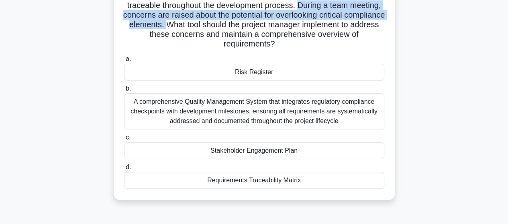
scroll to position [80, 0]
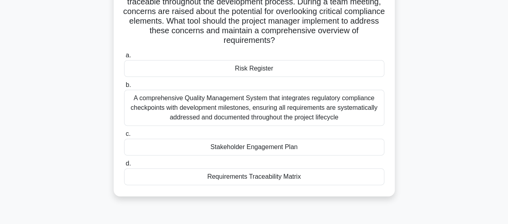
click at [290, 175] on div "Requirements Traceability Matrix" at bounding box center [254, 177] width 260 height 17
click at [124, 167] on input "d. Requirements Traceability Matrix" at bounding box center [124, 163] width 0 height 5
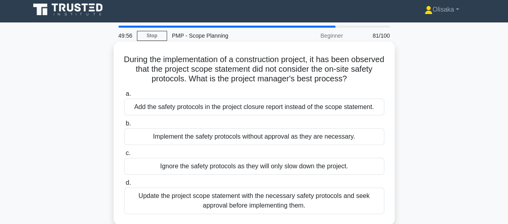
scroll to position [0, 0]
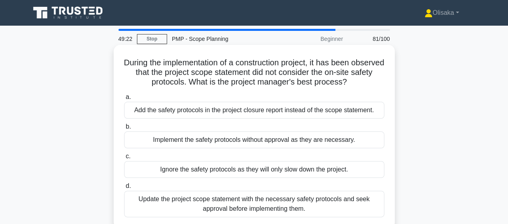
click at [262, 207] on div "Update the project scope statement with the necessary safety protocols and seek…" at bounding box center [254, 204] width 260 height 27
click at [124, 189] on input "d. Update the project scope statement with the necessary safety protocols and s…" at bounding box center [124, 186] width 0 height 5
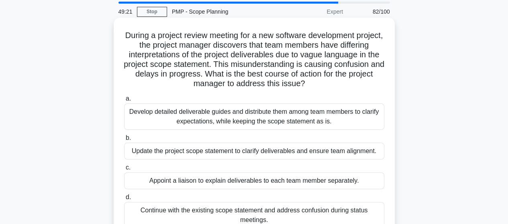
scroll to position [40, 0]
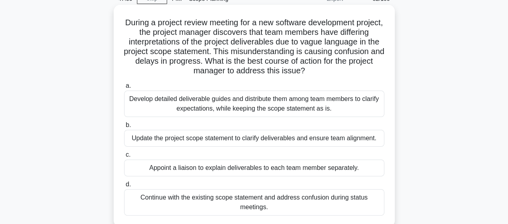
click at [259, 143] on div "Update the project scope statement to clarify deliverables and ensure team alig…" at bounding box center [254, 138] width 260 height 17
click at [124, 128] on input "b. Update the project scope statement to clarify deliverables and ensure team a…" at bounding box center [124, 125] width 0 height 5
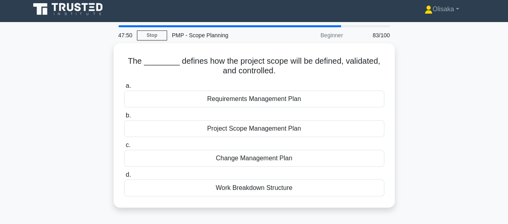
scroll to position [0, 0]
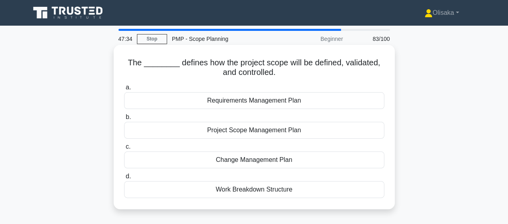
click at [236, 133] on div "Project Scope Management Plan" at bounding box center [254, 130] width 260 height 17
click at [124, 120] on input "b. Project Scope Management Plan" at bounding box center [124, 117] width 0 height 5
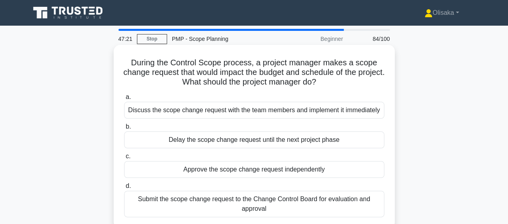
click at [280, 207] on div "Submit the scope change request to the Change Control Board for evaluation and …" at bounding box center [254, 204] width 260 height 27
click at [124, 189] on input "d. Submit the scope change request to the Change Control Board for evaluation a…" at bounding box center [124, 186] width 0 height 5
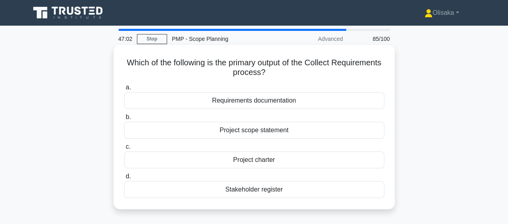
click at [238, 102] on div "Requirements documentation" at bounding box center [254, 100] width 260 height 17
click at [124, 90] on input "a. Requirements documentation" at bounding box center [124, 87] width 0 height 5
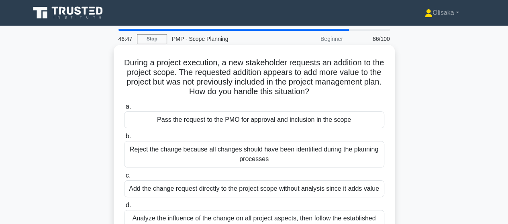
scroll to position [40, 0]
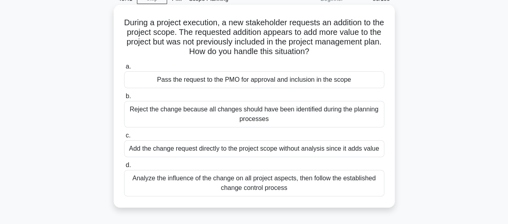
click at [244, 188] on div "Analyze the influence of the change on all project aspects, then follow the est…" at bounding box center [254, 183] width 260 height 27
click at [124, 168] on input "d. Analyze the influence of the change on all project aspects, then follow the …" at bounding box center [124, 165] width 0 height 5
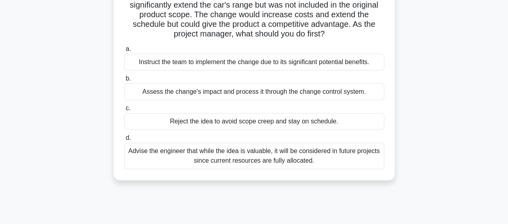
scroll to position [80, 0]
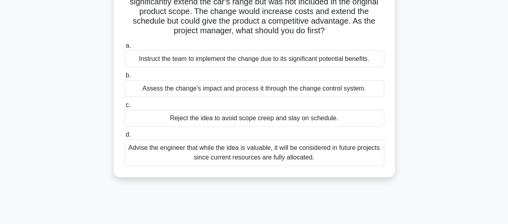
click at [249, 92] on div "Assess the change's impact and process it through the change control system." at bounding box center [254, 88] width 260 height 17
click at [124, 78] on input "b. Assess the change's impact and process it through the change control system." at bounding box center [124, 75] width 0 height 5
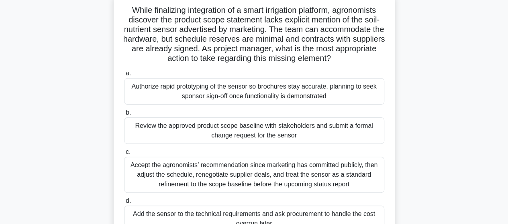
scroll to position [40, 0]
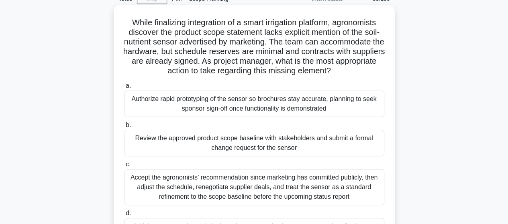
click at [261, 148] on div "Review the approved product scope baseline with stakeholders and submit a forma…" at bounding box center [254, 143] width 260 height 27
click at [124, 128] on input "b. Review the approved product scope baseline with stakeholders and submit a fo…" at bounding box center [124, 125] width 0 height 5
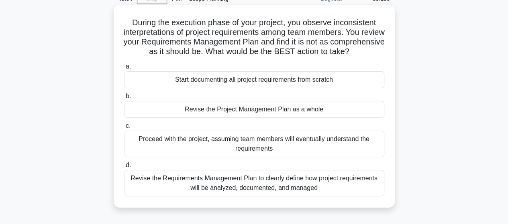
click at [283, 192] on div "Revise the Requirements Management Plan to clearly define how project requireme…" at bounding box center [254, 183] width 260 height 27
click at [124, 168] on input "d. Revise the Requirements Management Plan to clearly define how project requir…" at bounding box center [124, 165] width 0 height 5
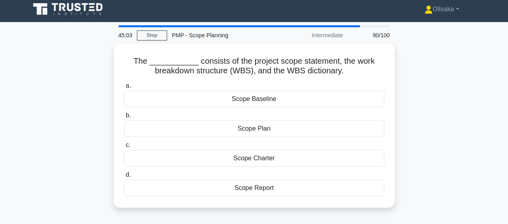
scroll to position [0, 0]
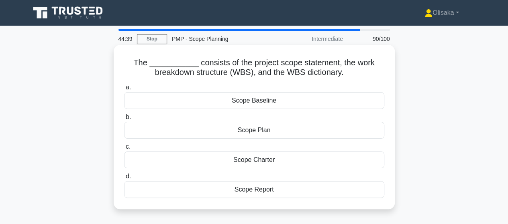
click at [249, 104] on div "Scope Baseline" at bounding box center [254, 100] width 260 height 17
click at [124, 90] on input "a. Scope Baseline" at bounding box center [124, 87] width 0 height 5
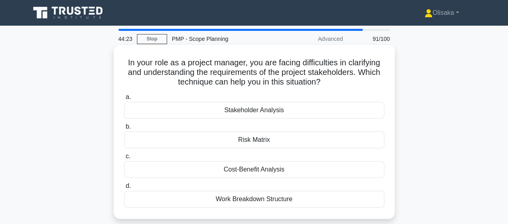
click at [254, 114] on div "Stakeholder Analysis" at bounding box center [254, 110] width 260 height 17
click at [124, 100] on input "a. Stakeholder Analysis" at bounding box center [124, 97] width 0 height 5
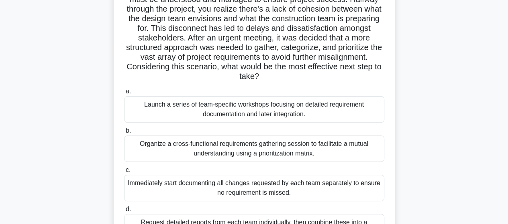
scroll to position [40, 0]
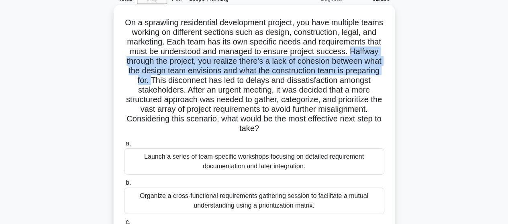
drag, startPoint x: 136, startPoint y: 60, endPoint x: 226, endPoint y: 82, distance: 93.3
click at [226, 82] on h5 "On a sprawling residential development project, you have multiple teams working…" at bounding box center [254, 76] width 262 height 116
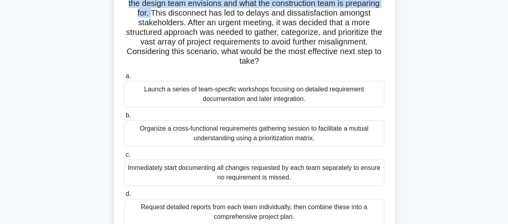
scroll to position [120, 0]
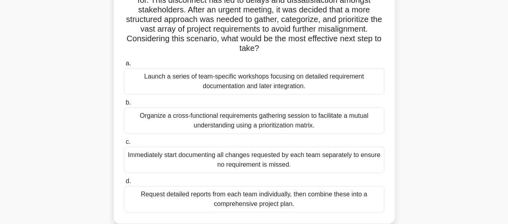
click at [259, 128] on div "Organize a cross-functional requirements gathering session to facilitate a mutu…" at bounding box center [254, 121] width 260 height 27
click at [124, 106] on input "b. Organize a cross-functional requirements gathering session to facilitate a m…" at bounding box center [124, 102] width 0 height 5
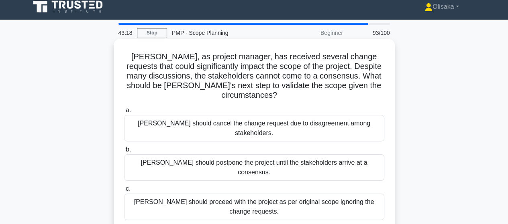
scroll to position [0, 0]
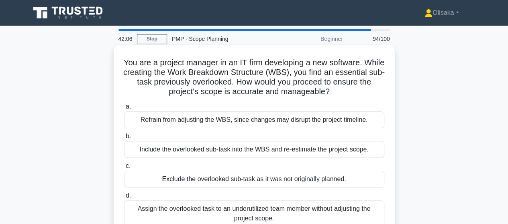
click at [231, 152] on div "Include the overlooked sub-task into the WBS and re-estimate the project scope." at bounding box center [254, 149] width 260 height 17
click at [124, 139] on input "b. Include the overlooked sub-task into the WBS and re-estimate the project sco…" at bounding box center [124, 136] width 0 height 5
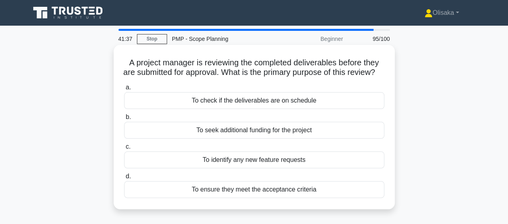
click at [252, 198] on div "To ensure they meet the acceptance criteria" at bounding box center [254, 189] width 260 height 17
click at [198, 197] on div "To ensure they meet the acceptance criteria" at bounding box center [254, 189] width 260 height 17
click at [124, 179] on input "d. To ensure they meet the acceptance criteria" at bounding box center [124, 176] width 0 height 5
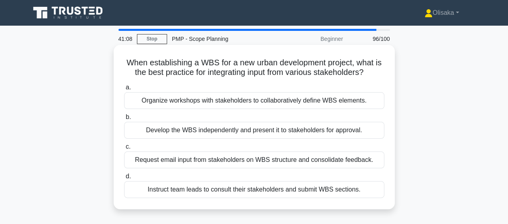
click at [240, 102] on div "Organize workshops with stakeholders to collaboratively define WBS elements." at bounding box center [254, 100] width 260 height 17
click at [124, 90] on input "a. Organize workshops with stakeholders to collaboratively define WBS elements." at bounding box center [124, 87] width 0 height 5
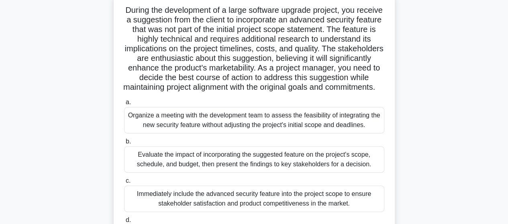
scroll to position [40, 0]
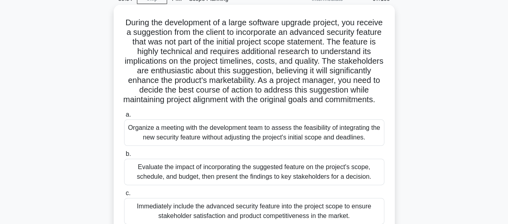
click at [260, 146] on div "Organize a meeting with the development team to assess the feasibility of integ…" at bounding box center [254, 133] width 260 height 27
click at [124, 118] on input "a. Organize a meeting with the development team to assess the feasibility of in…" at bounding box center [124, 114] width 0 height 5
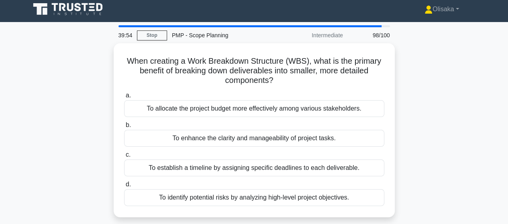
scroll to position [0, 0]
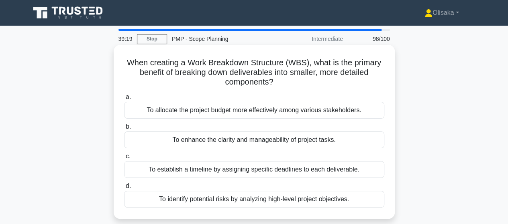
click at [260, 142] on div "To enhance the clarity and manageability of project tasks." at bounding box center [254, 140] width 260 height 17
click at [124, 130] on input "b. To enhance the clarity and manageability of project tasks." at bounding box center [124, 126] width 0 height 5
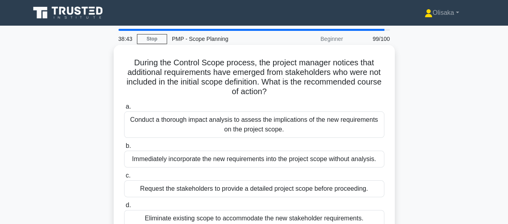
click at [268, 129] on div "Conduct a thorough impact analysis to assess the implications of the new requir…" at bounding box center [254, 125] width 260 height 27
click at [124, 110] on input "a. Conduct a thorough impact analysis to assess the implications of the new req…" at bounding box center [124, 106] width 0 height 5
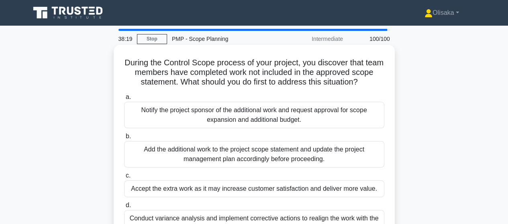
scroll to position [40, 0]
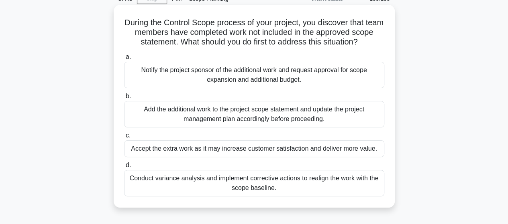
click at [241, 184] on div "Conduct variance analysis and implement corrective actions to realign the work …" at bounding box center [254, 183] width 260 height 27
click at [124, 168] on input "d. Conduct variance analysis and implement corrective actions to realign the wo…" at bounding box center [124, 165] width 0 height 5
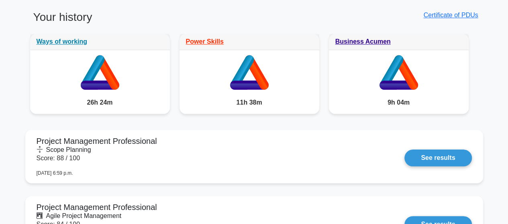
scroll to position [442, 0]
